Goal: Task Accomplishment & Management: Manage account settings

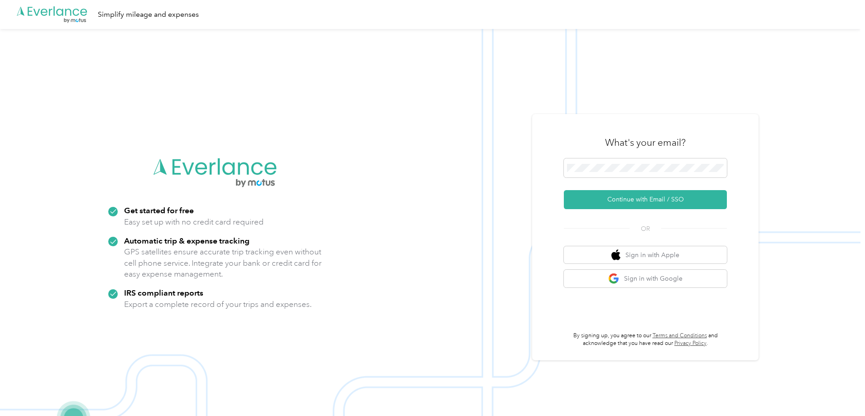
click at [655, 198] on button "Continue with Email / SSO" at bounding box center [645, 199] width 163 height 19
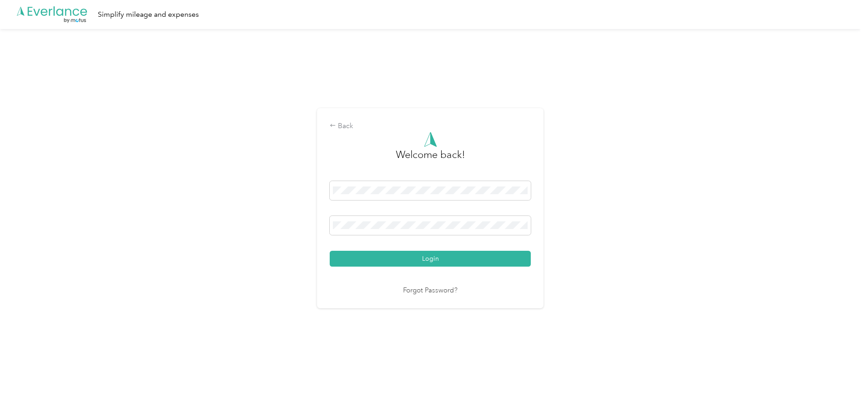
click at [428, 261] on button "Login" at bounding box center [430, 259] width 201 height 16
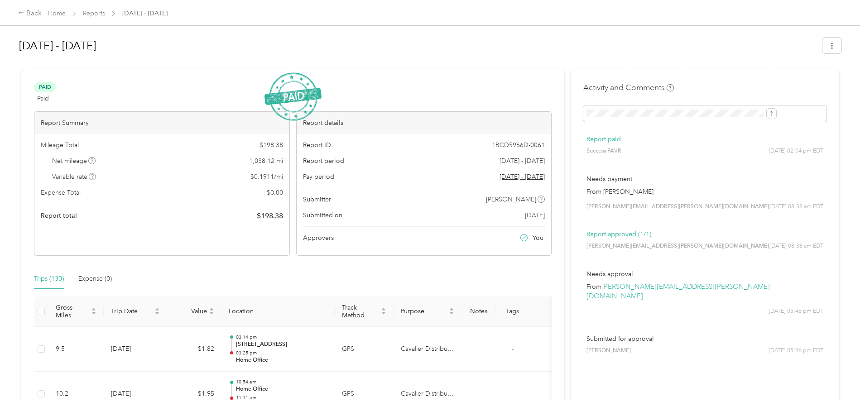
click at [66, 11] on link "Home" at bounding box center [57, 14] width 18 height 8
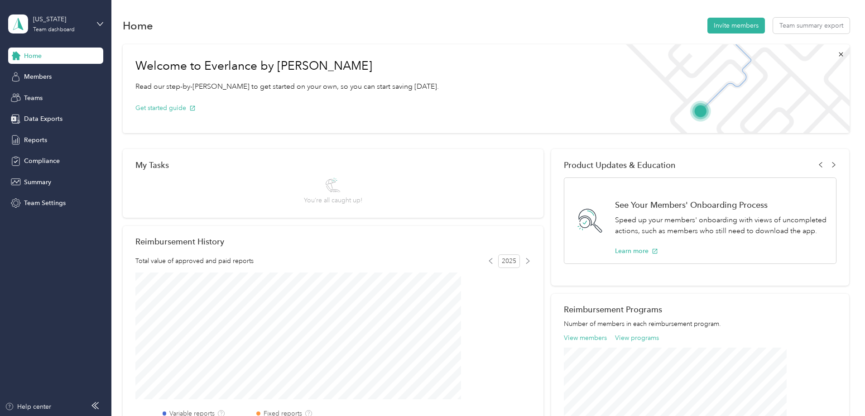
click at [33, 95] on span "Teams" at bounding box center [33, 98] width 19 height 10
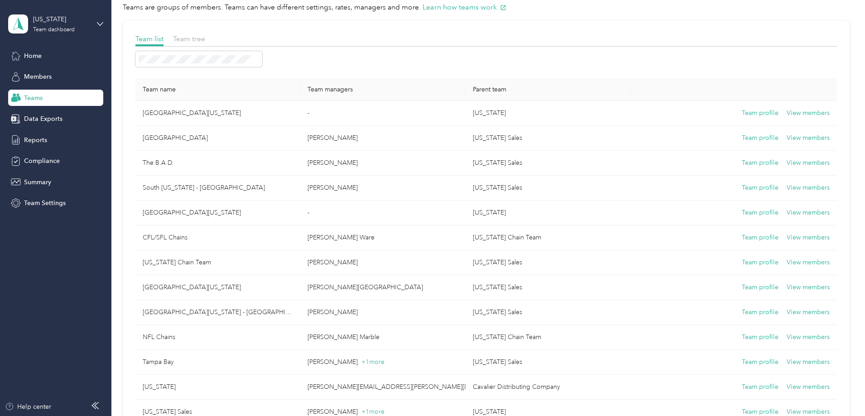
scroll to position [45, 0]
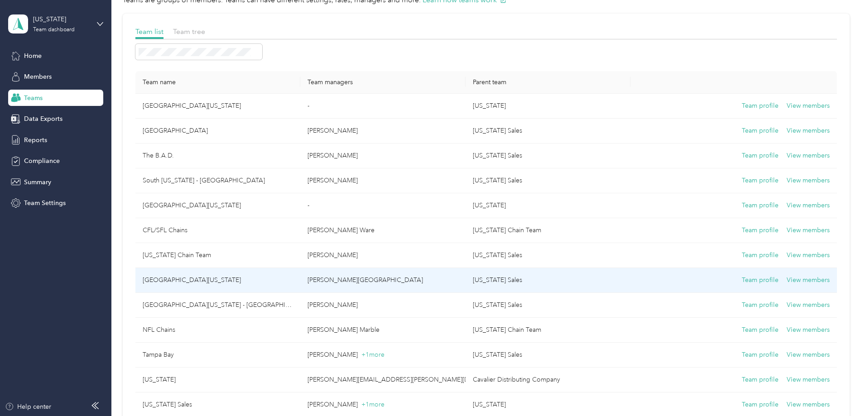
click at [787, 280] on button "View members" at bounding box center [808, 280] width 43 height 10
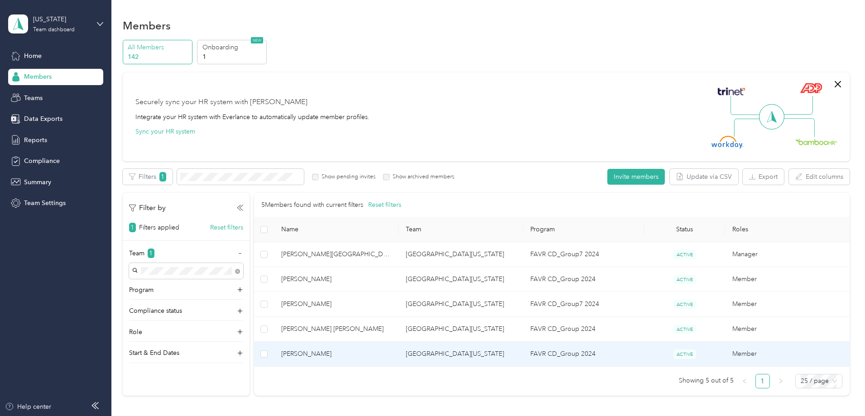
click at [351, 350] on span "[PERSON_NAME]" at bounding box center [336, 354] width 110 height 10
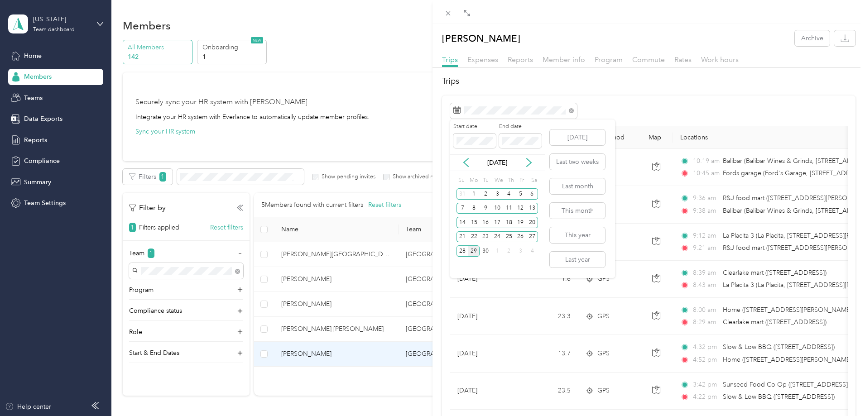
click at [474, 193] on div "1" at bounding box center [474, 193] width 12 height 11
click at [522, 236] on div "26" at bounding box center [521, 236] width 12 height 11
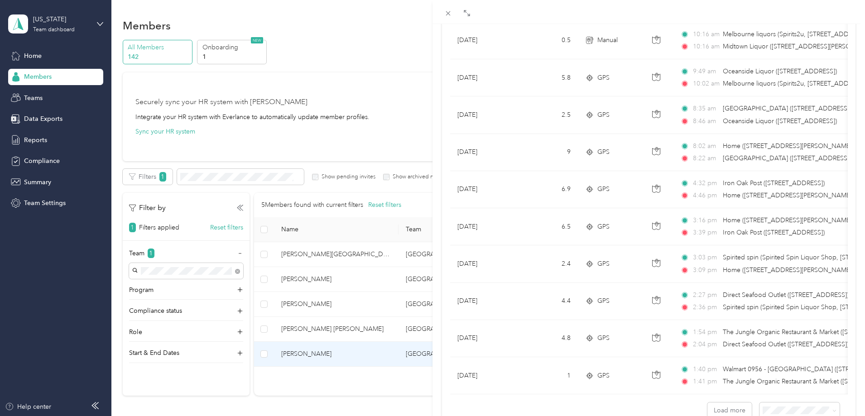
scroll to position [732, 0]
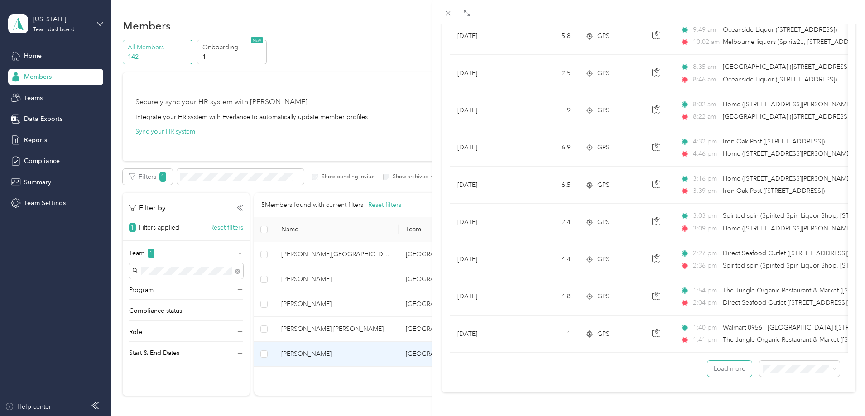
click at [724, 369] on button "Load more" at bounding box center [730, 369] width 44 height 16
click at [721, 366] on button "Load more" at bounding box center [730, 369] width 44 height 16
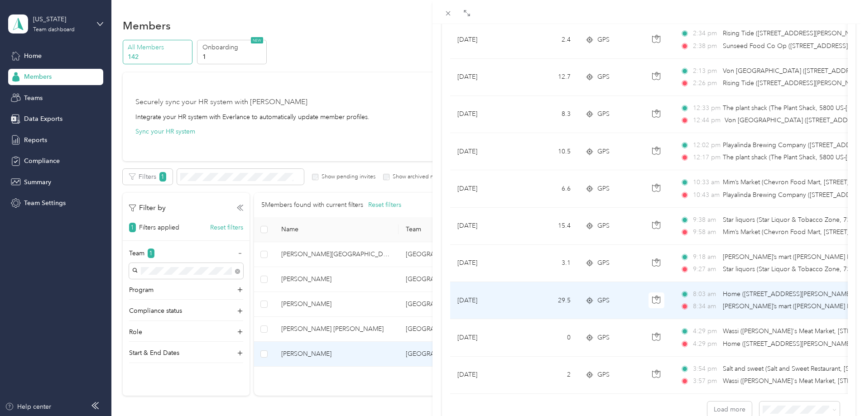
scroll to position [2595, 0]
